Goal: Submit feedback/report problem

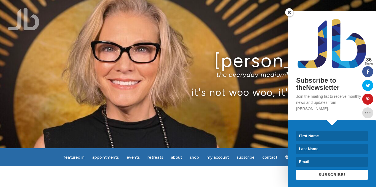
click at [315, 133] on input at bounding box center [332, 136] width 72 height 10
type input "Ruth"
type input "Williams"
type input "ruth@ruthwilliams.com"
click at [322, 173] on span "SUBSCRIBE!" at bounding box center [331, 175] width 27 height 4
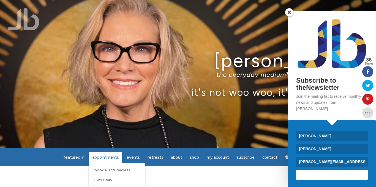
click at [108, 158] on span "Appointments" at bounding box center [105, 157] width 27 height 5
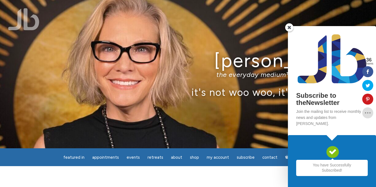
click at [291, 32] on span at bounding box center [289, 27] width 8 height 8
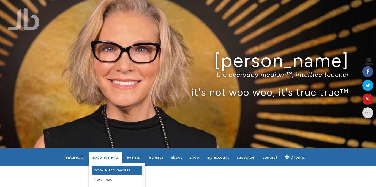
click at [104, 170] on span "Book a Lecture/Class" at bounding box center [112, 170] width 36 height 5
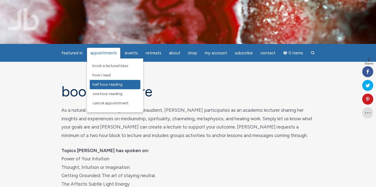
click at [103, 85] on span "Half Hour Reading" at bounding box center [107, 84] width 30 height 5
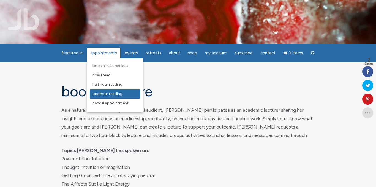
click at [106, 92] on span "One Hour Reading" at bounding box center [107, 94] width 30 height 5
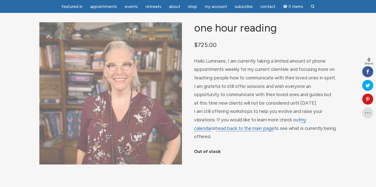
scroll to position [39, 0]
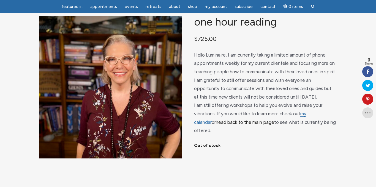
click at [227, 125] on link "head back to the main page" at bounding box center [245, 123] width 58 height 6
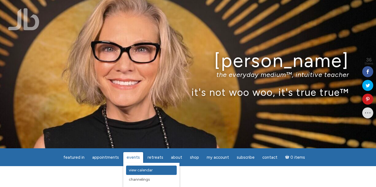
click at [136, 169] on span "View Calendar" at bounding box center [141, 170] width 24 height 5
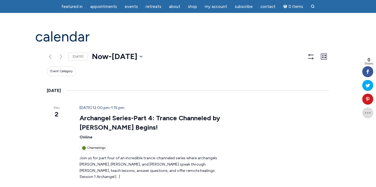
scroll to position [39, 0]
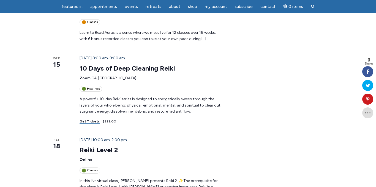
scroll to position [244, 0]
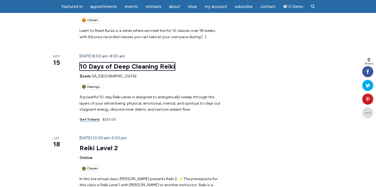
click at [100, 62] on link "10 Days of Deep Cleaning Reiki" at bounding box center [126, 66] width 95 height 8
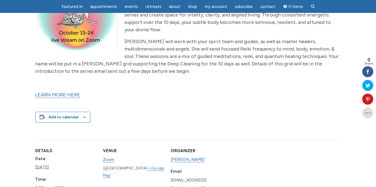
scroll to position [213, 0]
click at [51, 97] on link "LEARN MORE HERE" at bounding box center [57, 95] width 45 height 6
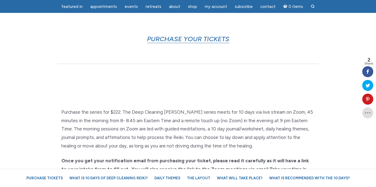
scroll to position [325, 0]
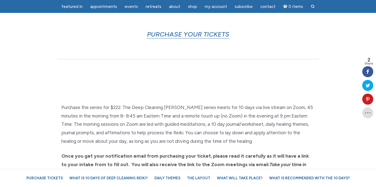
click at [0, 88] on section "Purchase the series for $222. The Deep Cleaning [PERSON_NAME] series meets for …" at bounding box center [188, 162] width 376 height 163
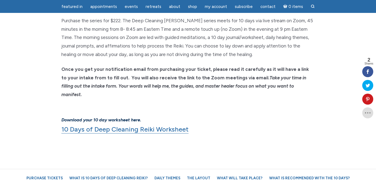
scroll to position [412, 0]
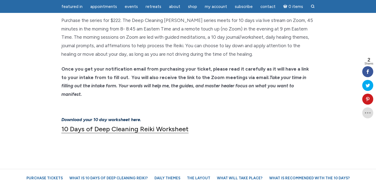
click at [75, 125] on link "10 Days of Deep Cleaning Reiki Worksheet" at bounding box center [124, 129] width 127 height 8
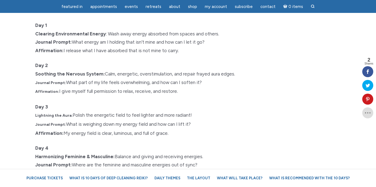
scroll to position [589, 0]
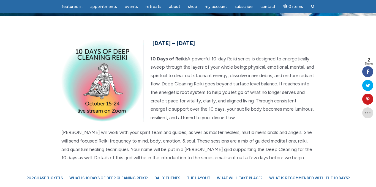
scroll to position [32, 0]
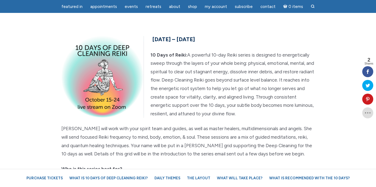
click at [50, 52] on div "[DATE] – [DATE] 10 Days of Reiki: A powerful 10-day Reiki series is designed to…" at bounding box center [188, 144] width 314 height 221
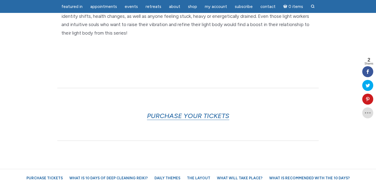
scroll to position [244, 0]
click at [169, 117] on link "PURCHASE YOUR TICKETS" at bounding box center [188, 116] width 82 height 8
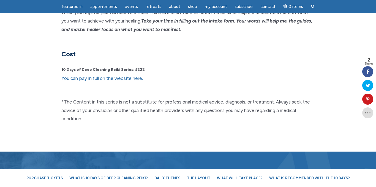
scroll to position [1446, 0]
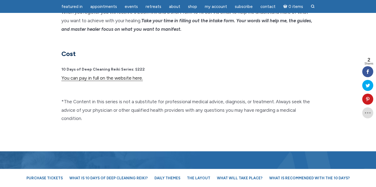
click at [110, 75] on link "You can pay in full on the website here." at bounding box center [101, 78] width 81 height 6
click at [105, 75] on link "You can pay in full on the website here." at bounding box center [101, 78] width 81 height 6
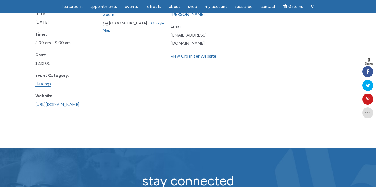
scroll to position [358, 0]
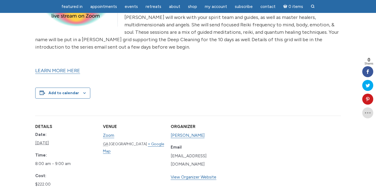
scroll to position [239, 0]
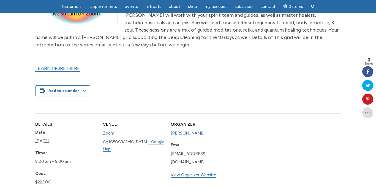
click at [63, 69] on link "LEARN MORE HERE" at bounding box center [57, 68] width 45 height 6
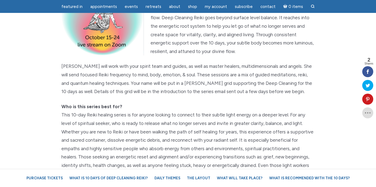
scroll to position [94, 0]
click at [55, 177] on link "Purchase Tickets" at bounding box center [45, 179] width 42 height 10
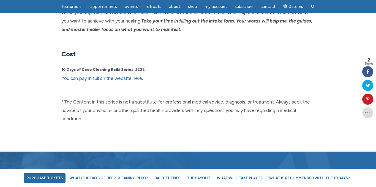
scroll to position [1446, 0]
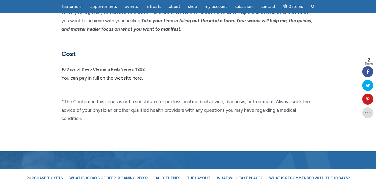
click at [116, 75] on link "You can pay in full on the website here." at bounding box center [101, 78] width 81 height 6
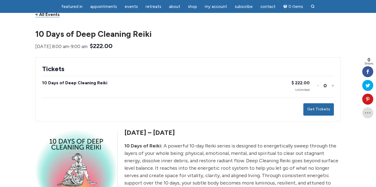
scroll to position [53, 0]
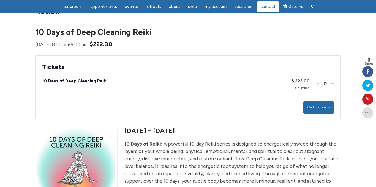
click at [267, 7] on span "Contact" at bounding box center [267, 6] width 15 height 5
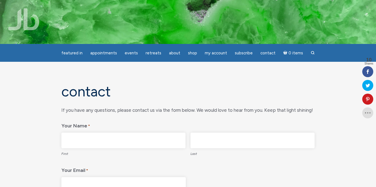
click at [161, 146] on input "First" at bounding box center [123, 141] width 124 height 16
type input "[PERSON_NAME]"
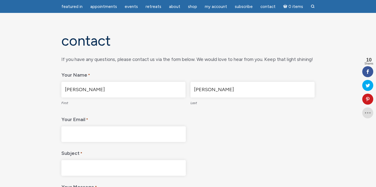
scroll to position [33, 0]
type input "[PERSON_NAME]"
click at [109, 138] on input "Your Email *" at bounding box center [123, 134] width 124 height 16
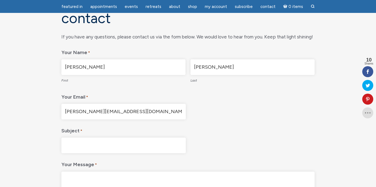
scroll to position [56, 0]
type input "[PERSON_NAME][EMAIL_ADDRESS][DOMAIN_NAME]"
click at [97, 146] on input "Subject *" at bounding box center [123, 145] width 124 height 16
type input ":"
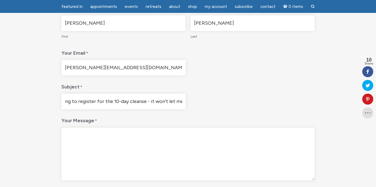
scroll to position [100, 0]
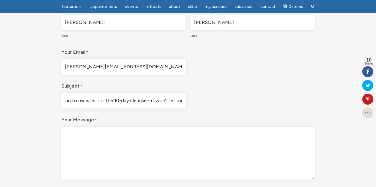
type input "Trying to register for the 10-day cleanse - it won't let me!"
click at [19, 126] on section "Contact " * " indicates required fields X/Twitter This field is for validation …" at bounding box center [188, 91] width 376 height 295
click at [88, 137] on textarea "Your Message *" at bounding box center [187, 153] width 253 height 53
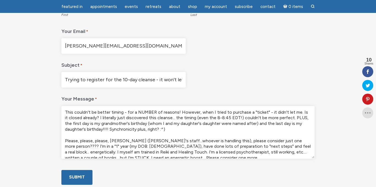
click at [163, 129] on textarea "This couldn't be better timing - for a NUMBER of reasons! However, when I tried…" at bounding box center [187, 132] width 253 height 53
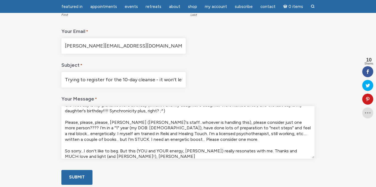
scroll to position [23, 0]
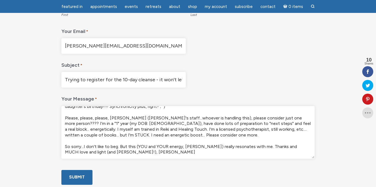
click at [174, 123] on textarea "This couldn't be better timing - for a NUMBER of reasons! However, when I tried…" at bounding box center [187, 132] width 253 height 53
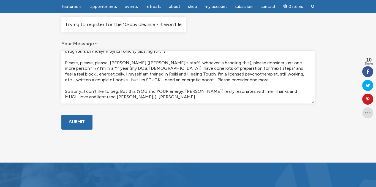
scroll to position [177, 0]
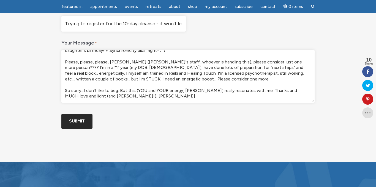
type textarea "This couldn't be better timing - for a NUMBER of reasons! However, when I tried…"
click at [77, 129] on input "Submit" at bounding box center [76, 121] width 31 height 15
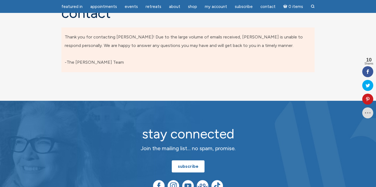
scroll to position [0, 0]
